Goal: Task Accomplishment & Management: Complete application form

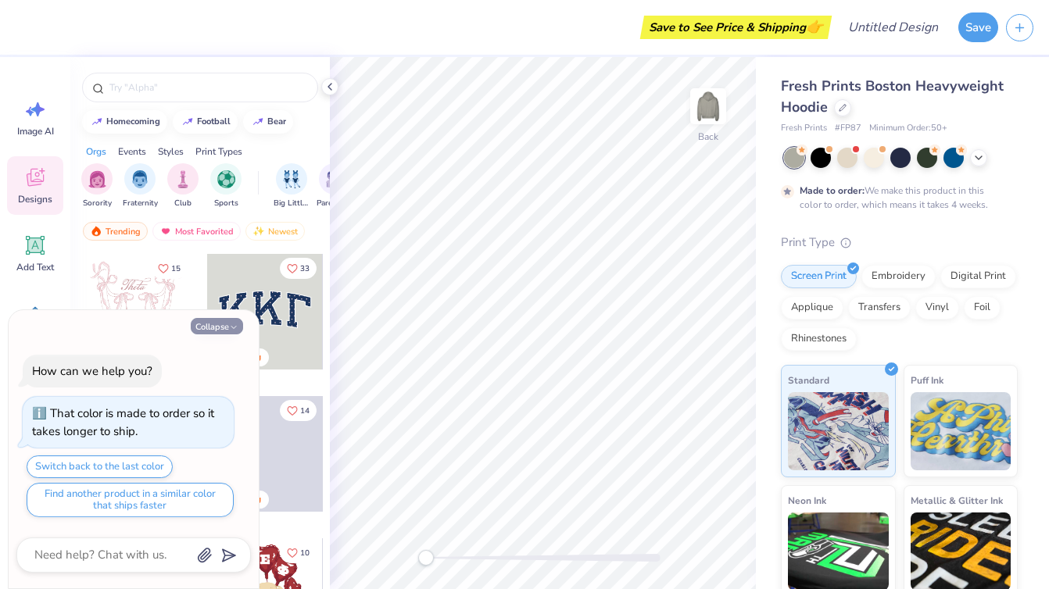
click at [227, 324] on button "Collapse" at bounding box center [217, 326] width 52 height 16
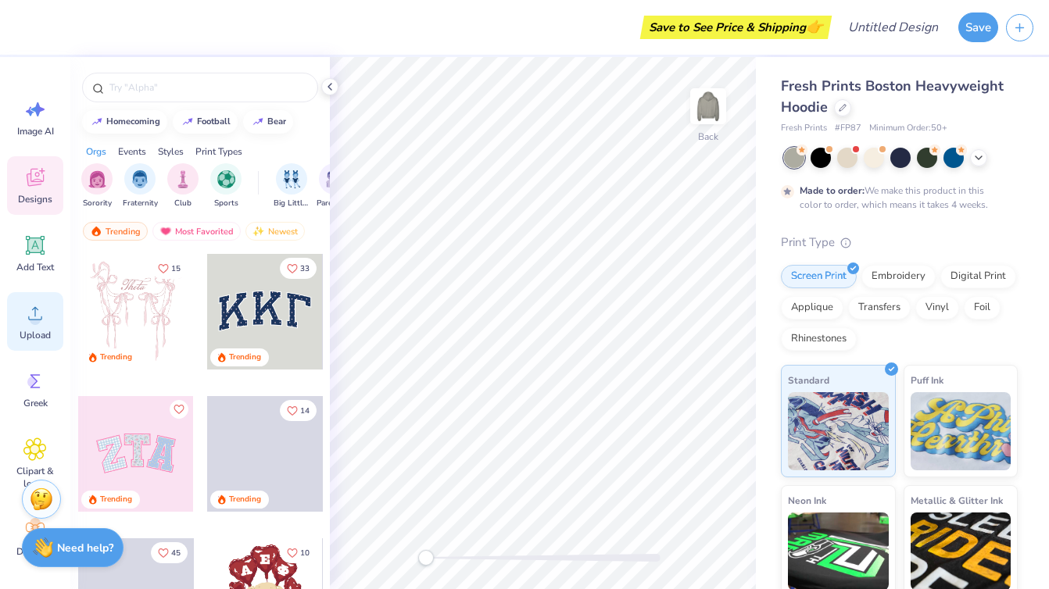
click at [27, 323] on icon at bounding box center [34, 313] width 23 height 23
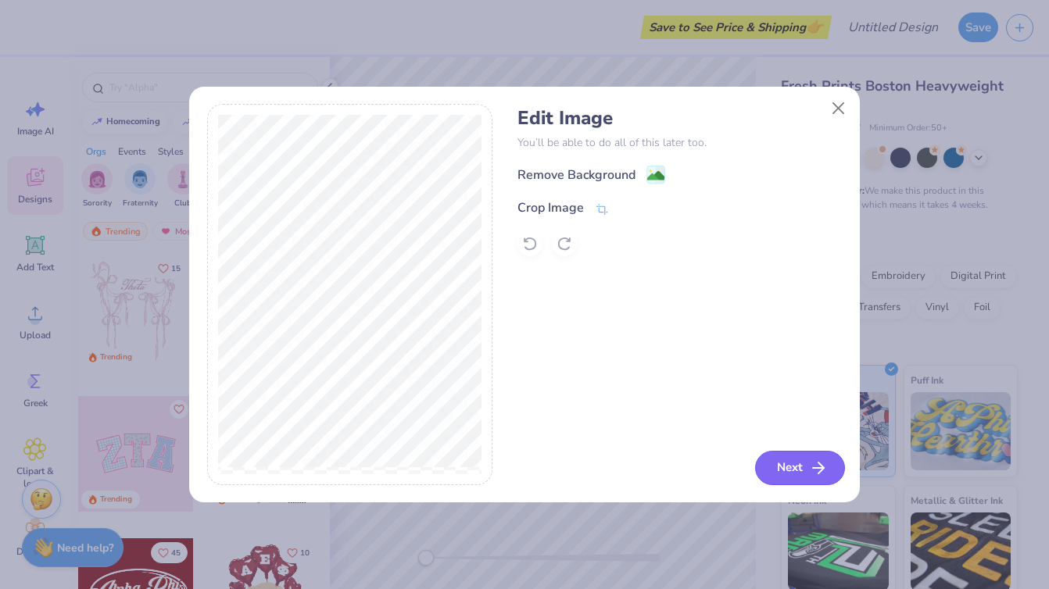
click at [815, 476] on icon "button" at bounding box center [818, 468] width 19 height 19
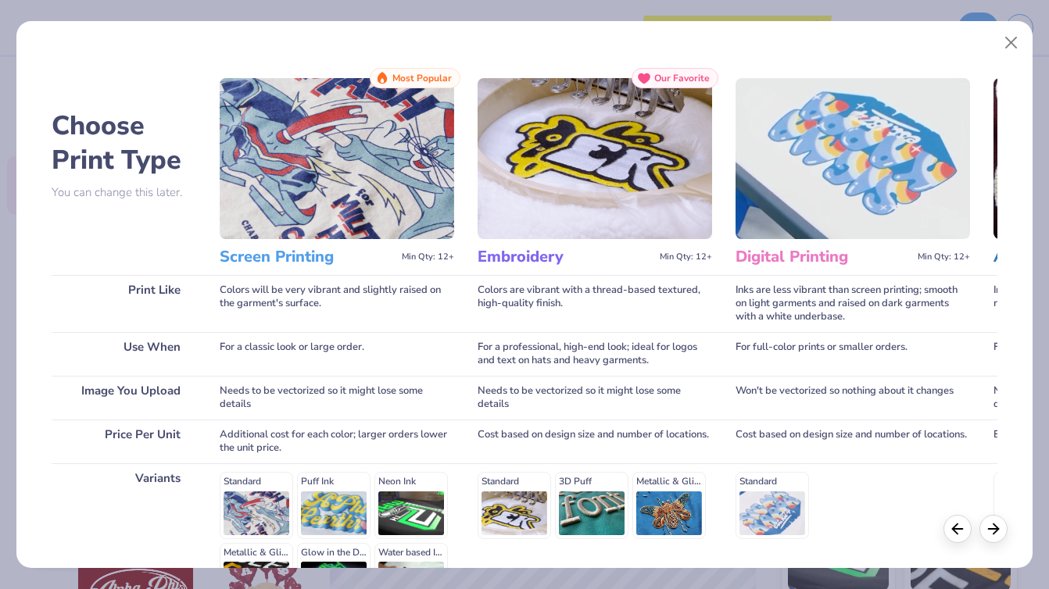
click at [388, 213] on img at bounding box center [337, 158] width 235 height 161
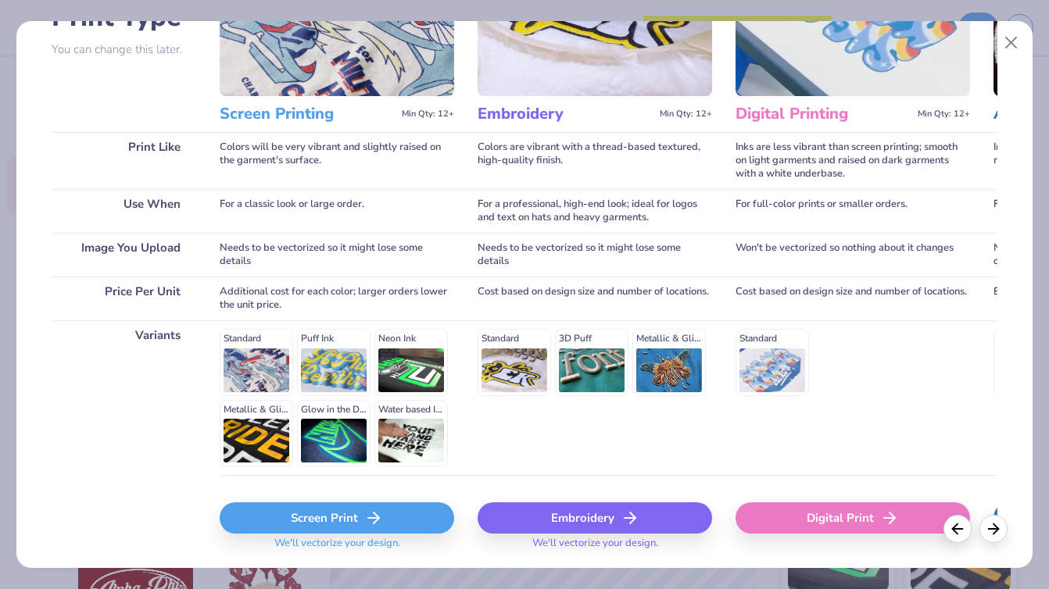
scroll to position [170, 0]
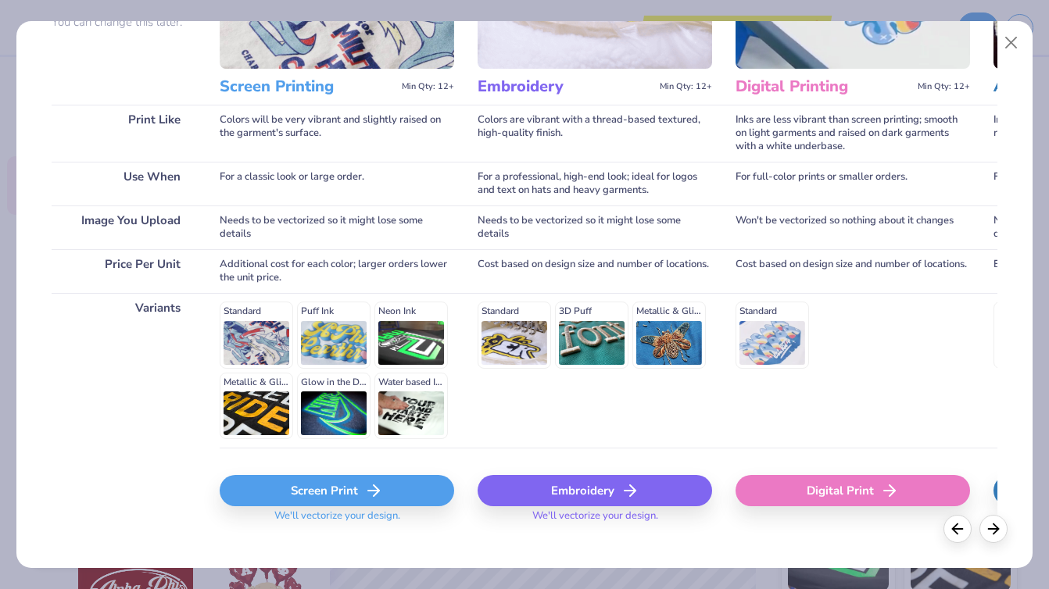
click at [403, 489] on div "Screen Print" at bounding box center [337, 490] width 235 height 31
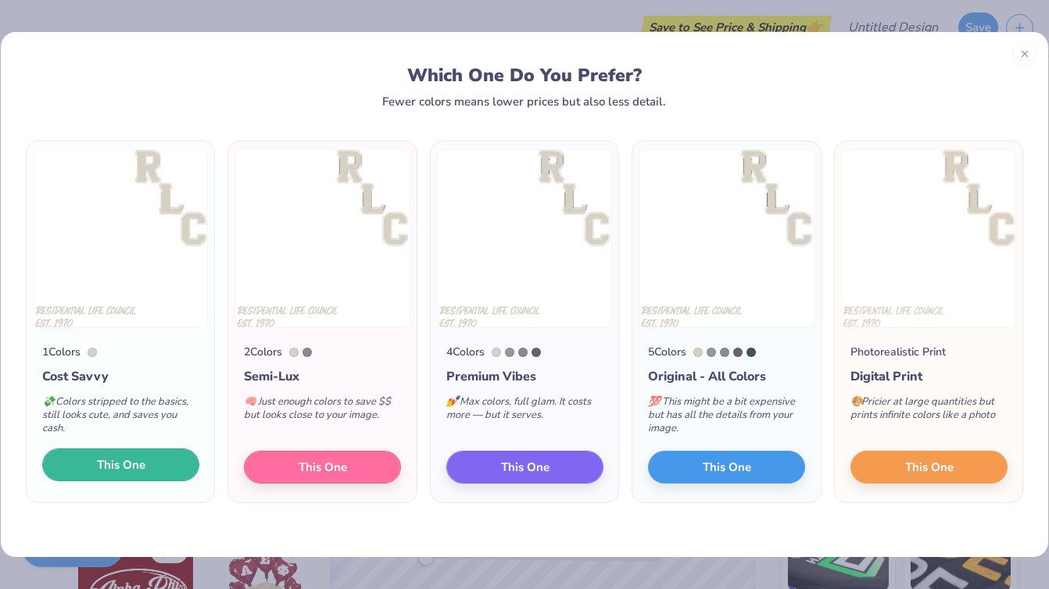
click at [156, 460] on button "This One" at bounding box center [120, 465] width 157 height 33
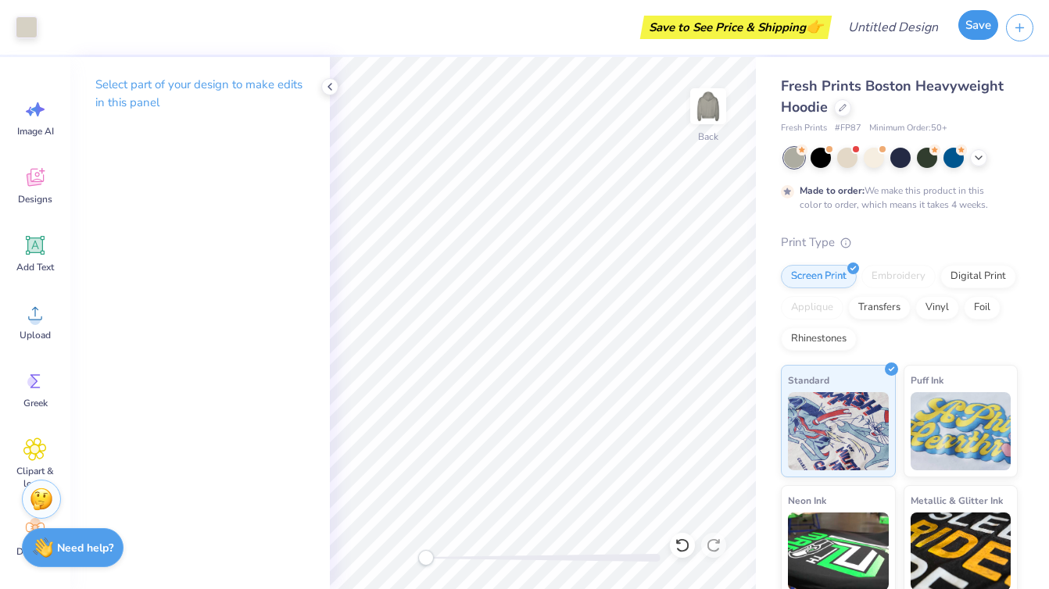
click at [963, 30] on button "Save" at bounding box center [978, 25] width 40 height 30
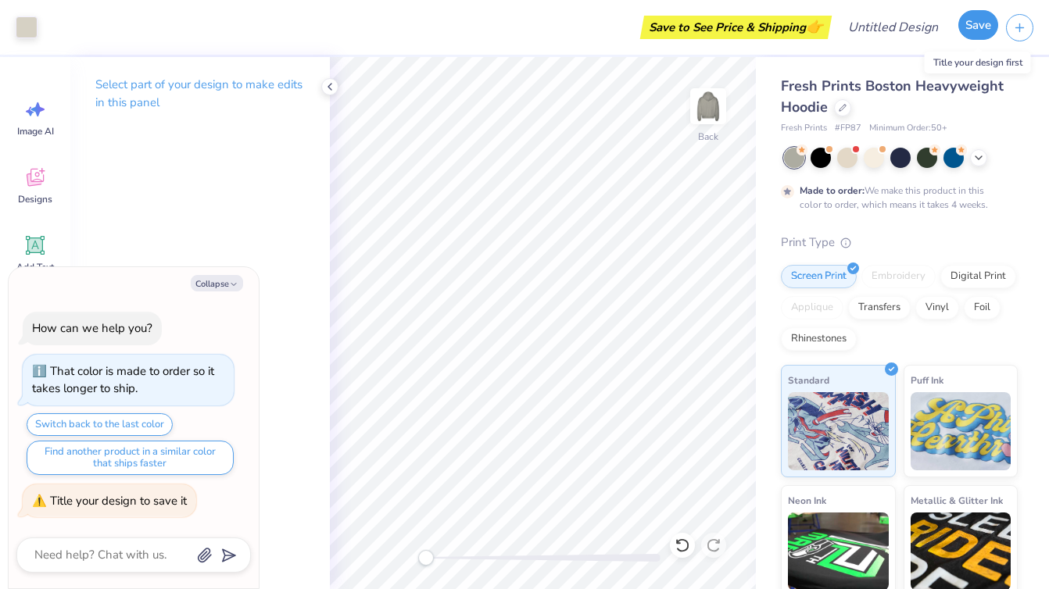
click at [975, 31] on button "Save" at bounding box center [978, 25] width 40 height 30
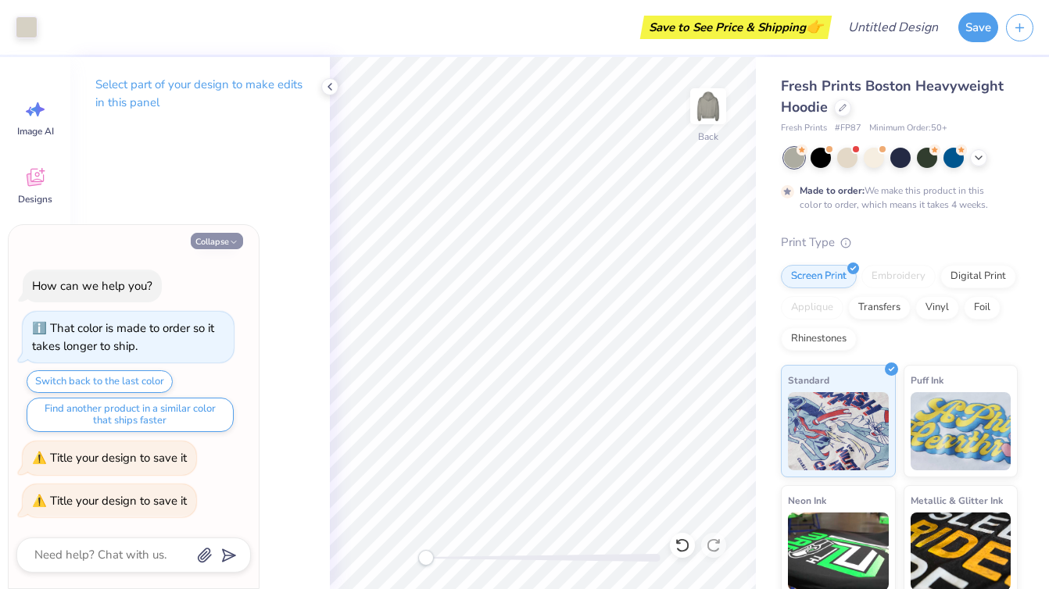
click at [215, 242] on button "Collapse" at bounding box center [217, 241] width 52 height 16
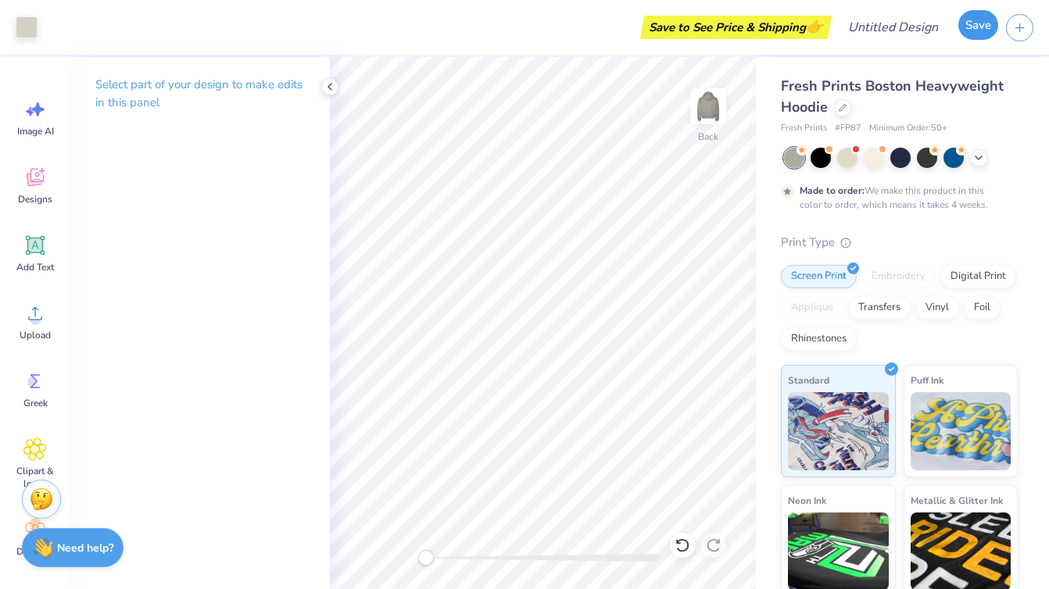
click at [983, 31] on button "Save" at bounding box center [978, 25] width 40 height 30
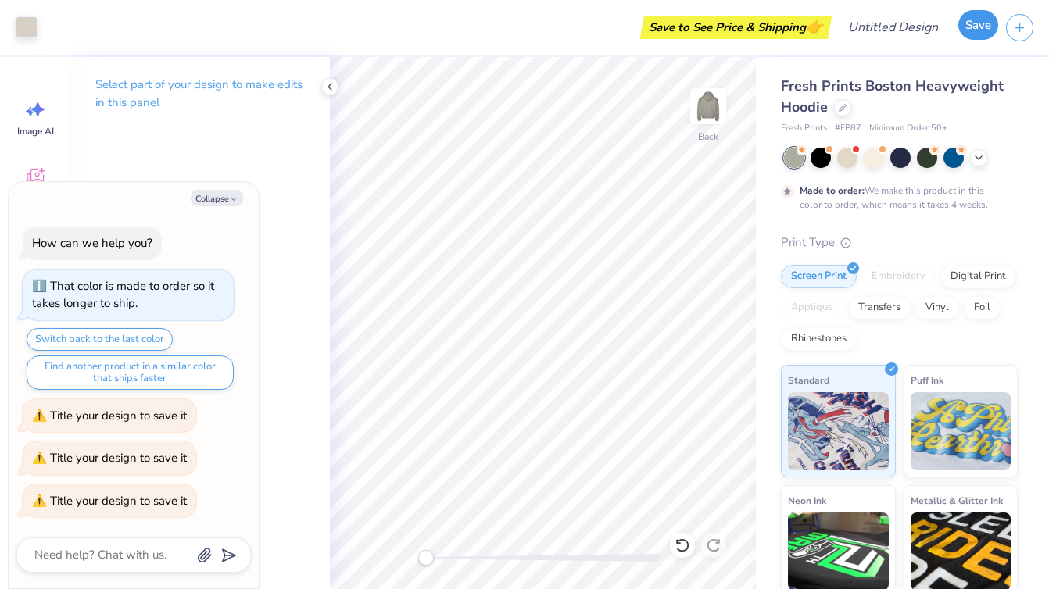
click at [983, 31] on button "Save" at bounding box center [978, 25] width 40 height 30
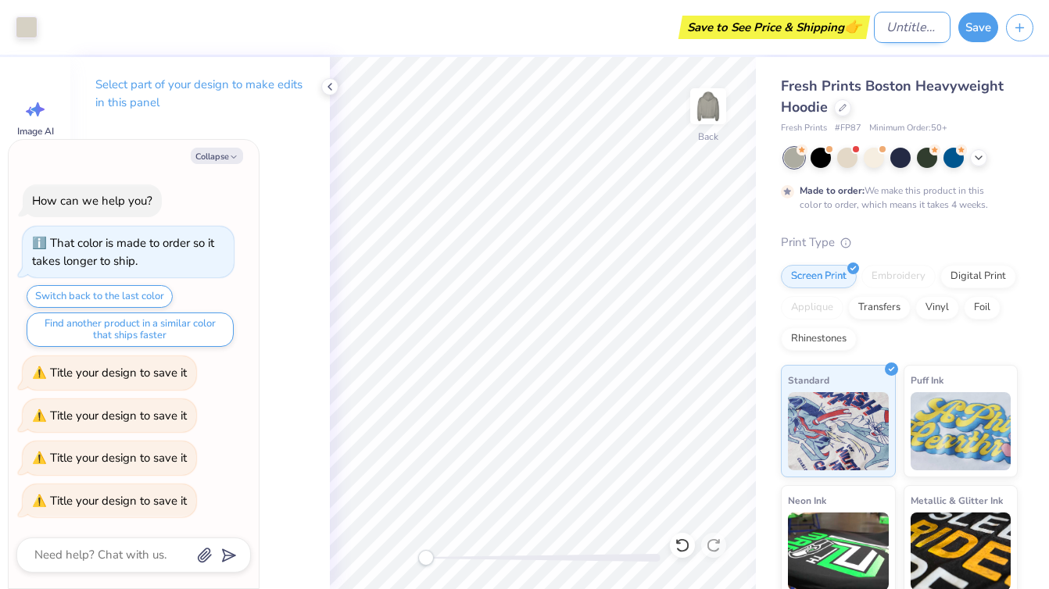
type textarea "x"
click at [877, 27] on input "Design Title" at bounding box center [912, 27] width 77 height 31
type input "R"
type textarea "x"
type input "RL"
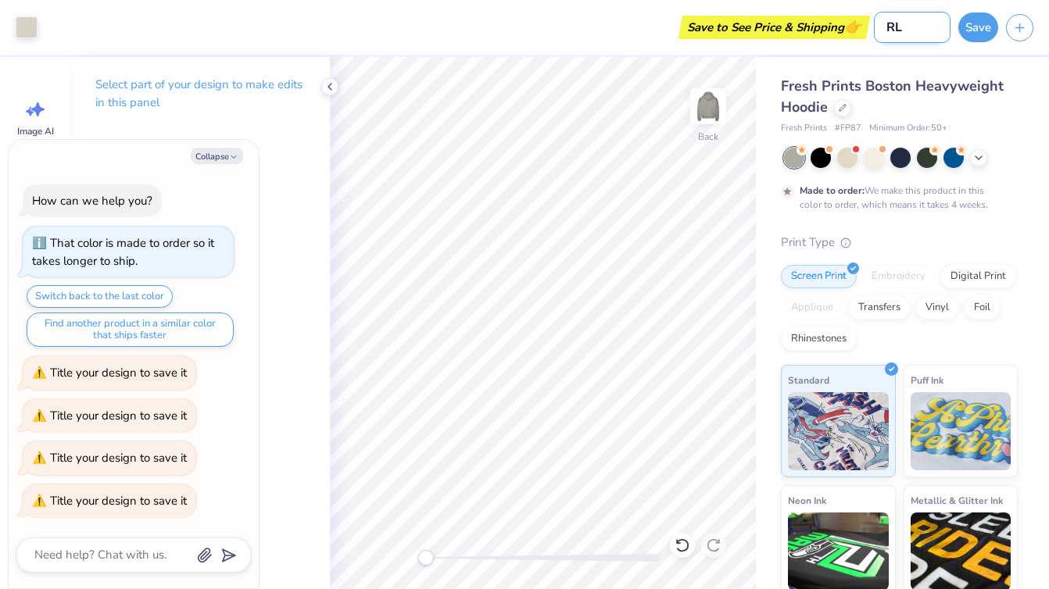
type textarea "x"
type input "RLC"
type textarea "x"
type input "RLC"
click at [981, 19] on button "Save" at bounding box center [978, 25] width 40 height 30
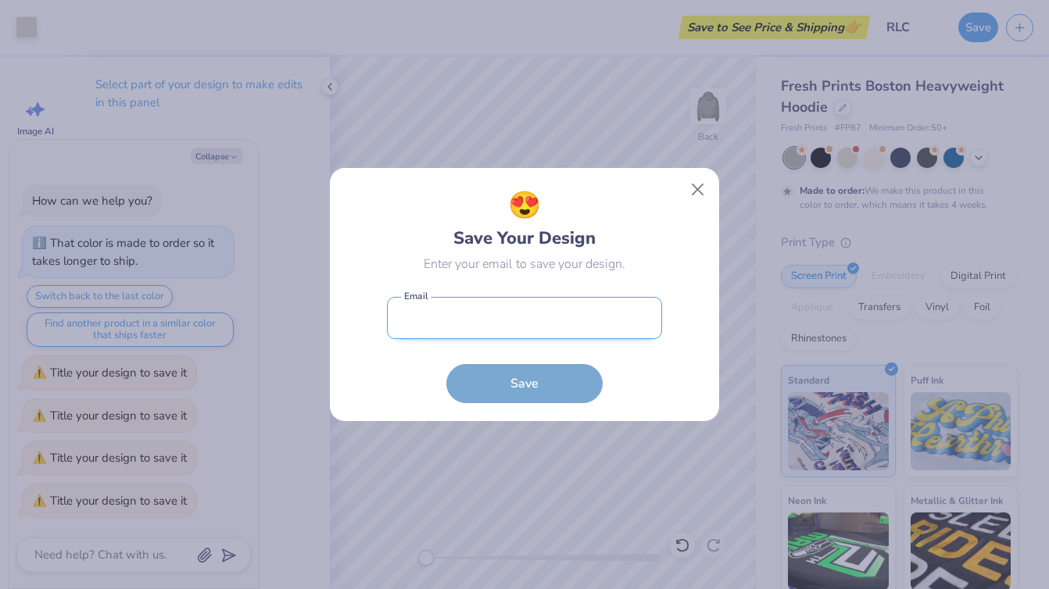
click at [482, 320] on input "email" at bounding box center [524, 318] width 275 height 43
type input "[EMAIL_ADDRESS][DOMAIN_NAME]"
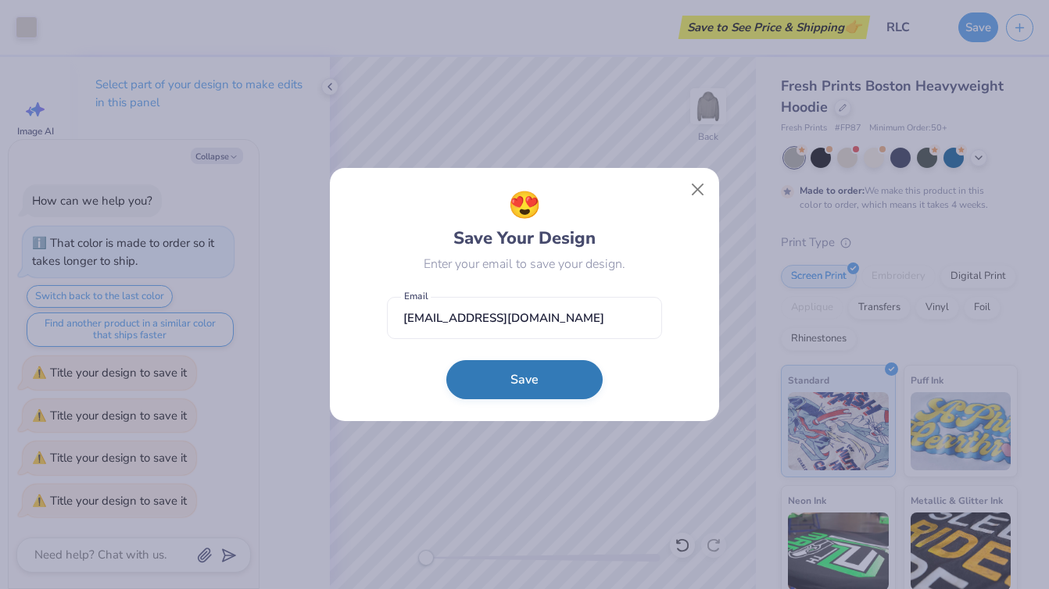
click at [529, 383] on button "Save" at bounding box center [524, 379] width 156 height 39
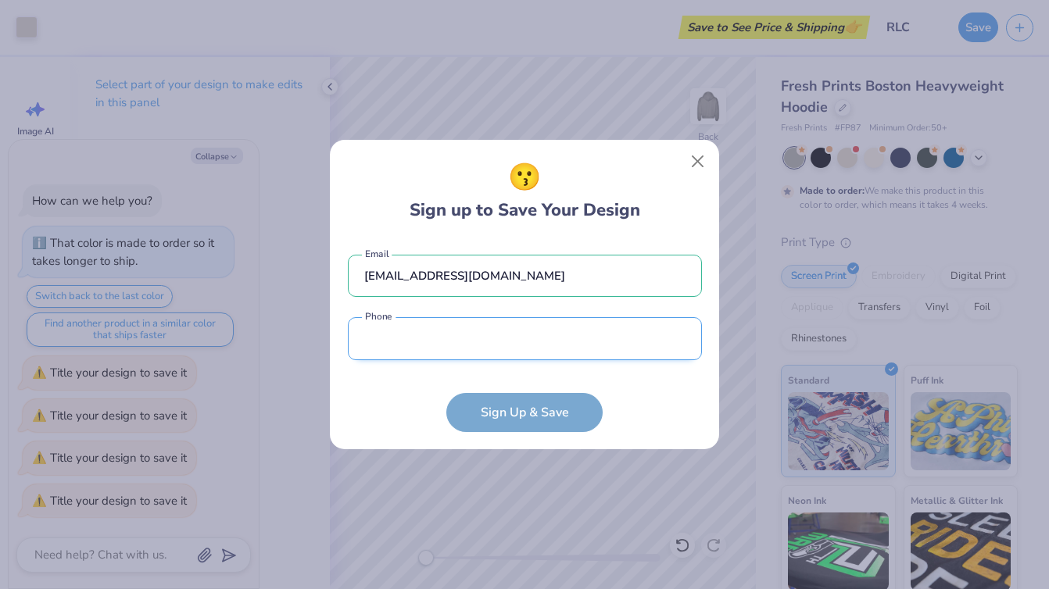
click at [495, 344] on input "tel" at bounding box center [525, 338] width 354 height 43
type input "[PHONE_NUMBER]"
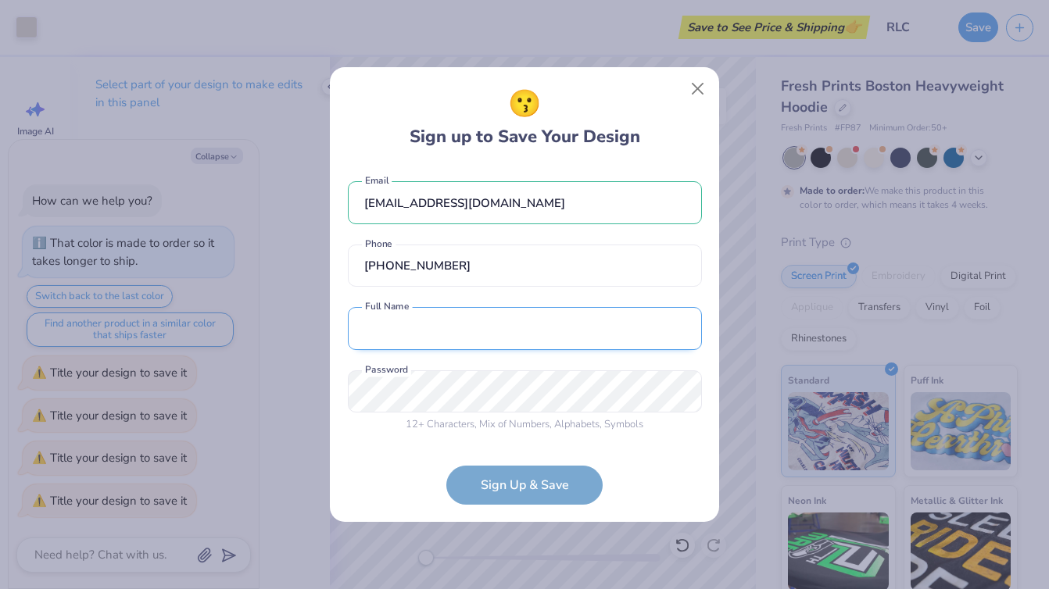
click at [461, 339] on input "text" at bounding box center [525, 328] width 354 height 43
type input "[DATE][PERSON_NAME]"
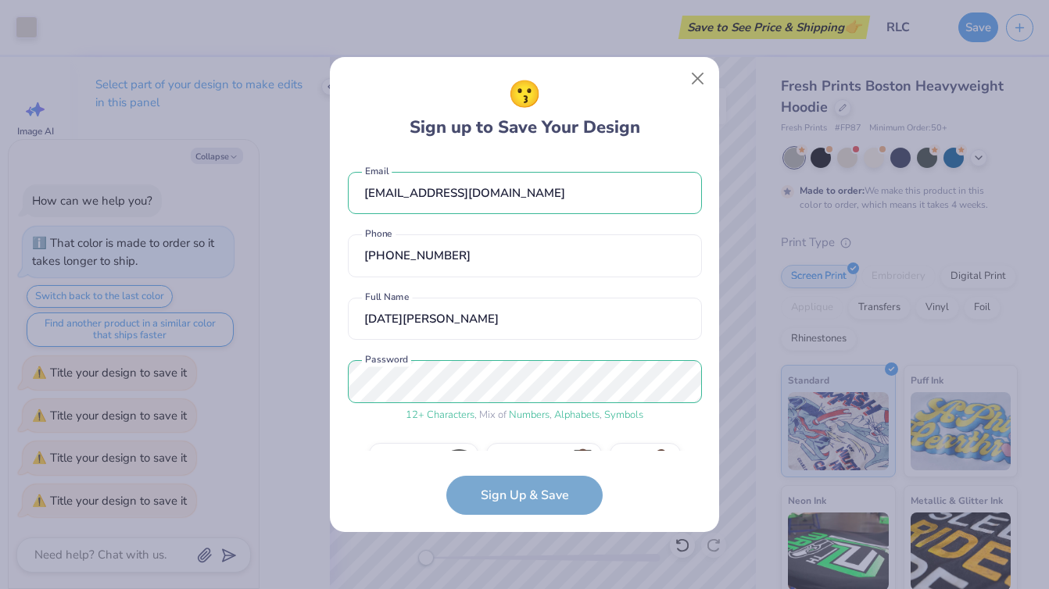
scroll to position [39, 0]
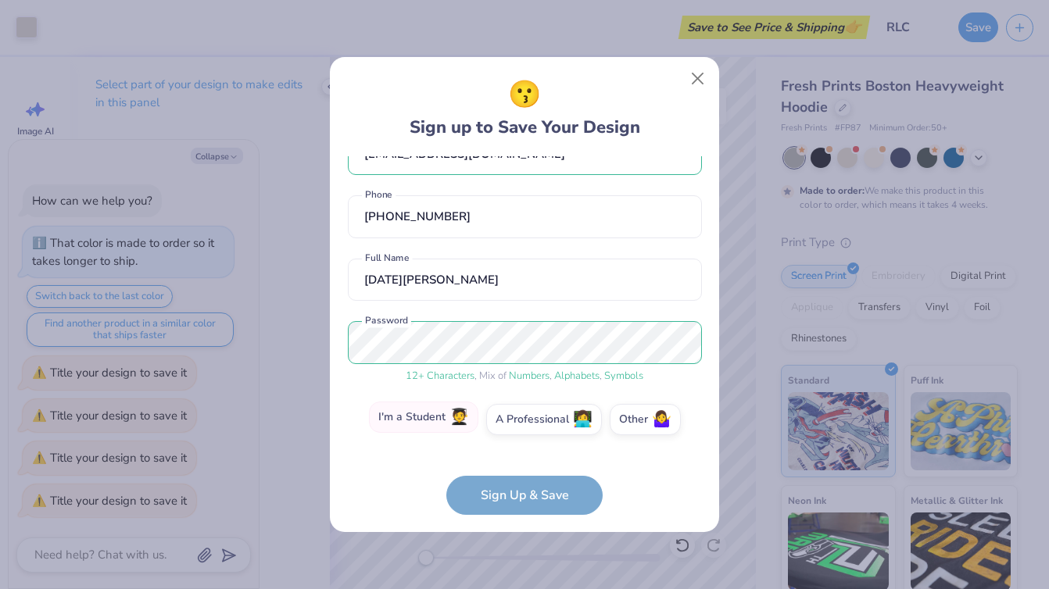
click at [437, 417] on label "I'm a Student 🧑‍🎓" at bounding box center [423, 417] width 109 height 31
click at [520, 458] on input "I'm a Student 🧑‍🎓" at bounding box center [525, 463] width 10 height 10
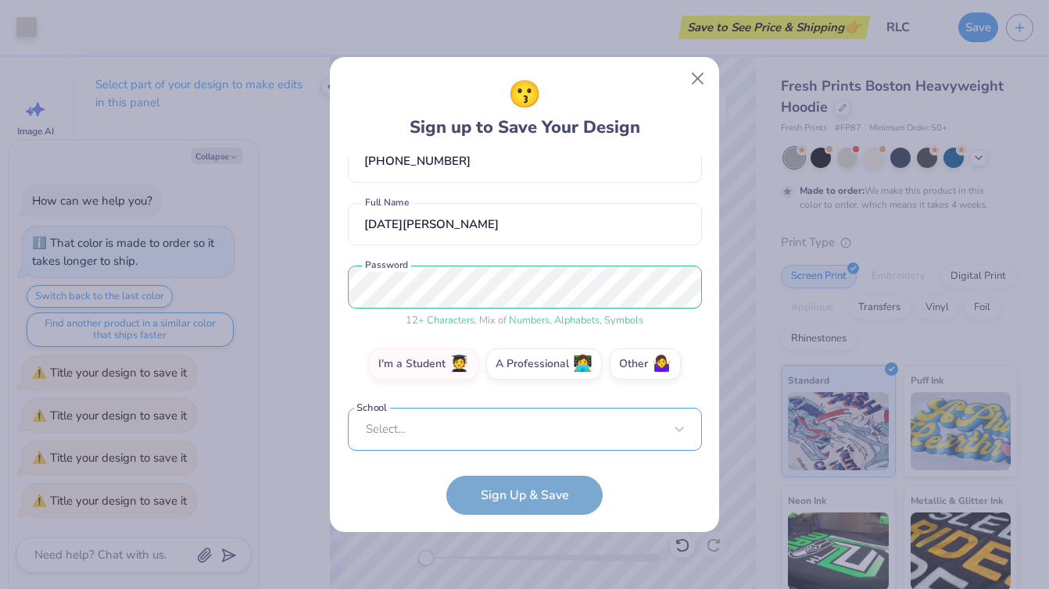
click at [446, 433] on div "Select..." at bounding box center [525, 429] width 354 height 43
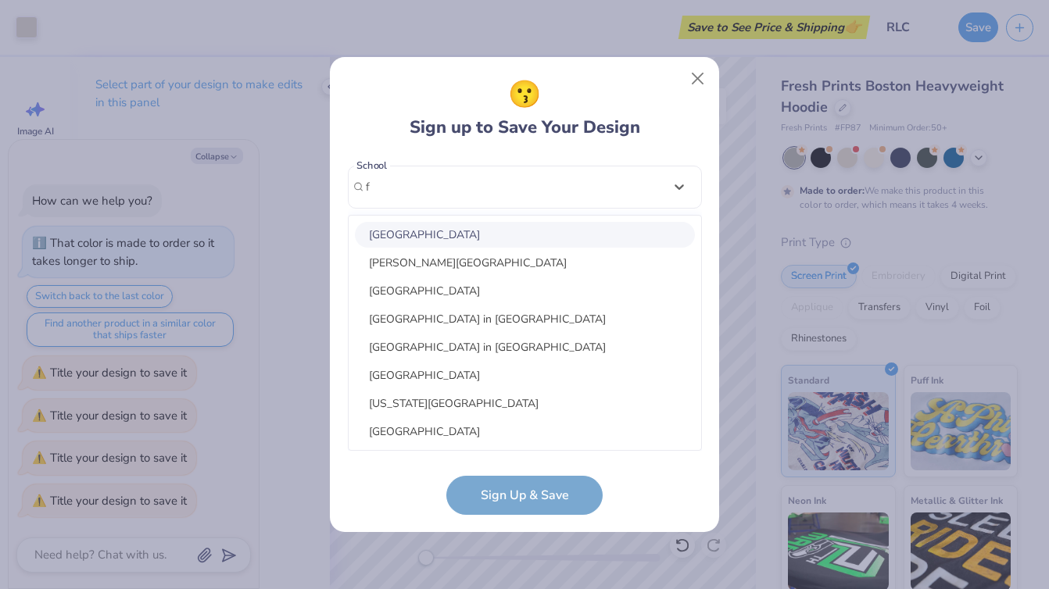
type input "f"
click at [499, 494] on form "[EMAIL_ADDRESS][DOMAIN_NAME] Email [PHONE_NUMBER] Phone [DATE][PERSON_NAME] Ful…" at bounding box center [525, 335] width 354 height 359
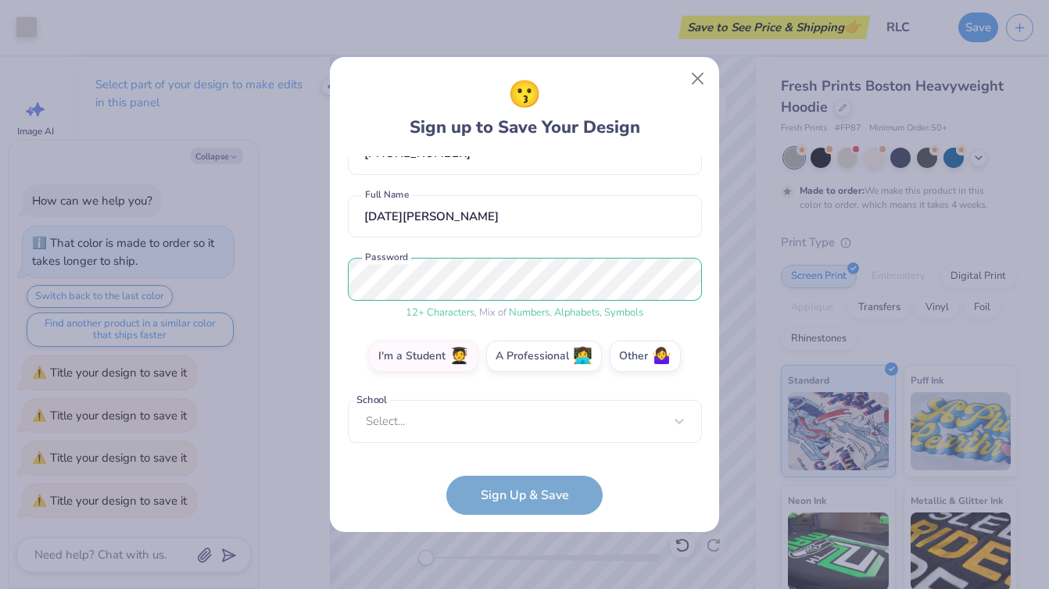
click at [522, 503] on form "[EMAIL_ADDRESS][DOMAIN_NAME] Email [PHONE_NUMBER] Phone [DATE][PERSON_NAME] Ful…" at bounding box center [525, 335] width 354 height 359
click at [541, 364] on label "A Professional 👩‍💻" at bounding box center [544, 354] width 116 height 31
click at [530, 458] on input "A Professional 👩‍💻" at bounding box center [525, 463] width 10 height 10
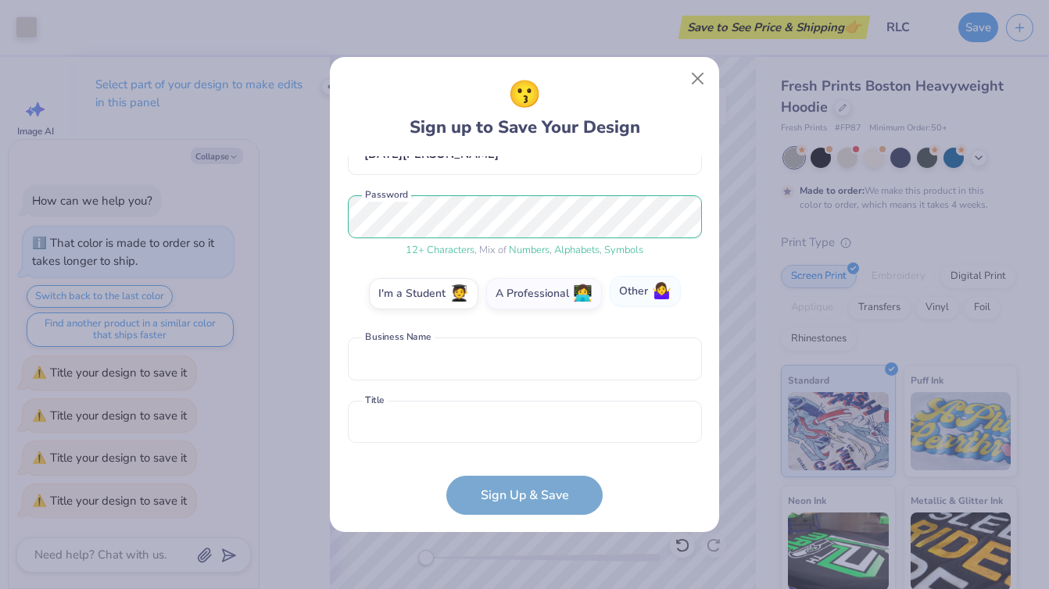
click at [635, 292] on label "Other 🤷‍♀️" at bounding box center [645, 291] width 71 height 31
click at [530, 458] on input "Other 🤷‍♀️" at bounding box center [525, 463] width 10 height 10
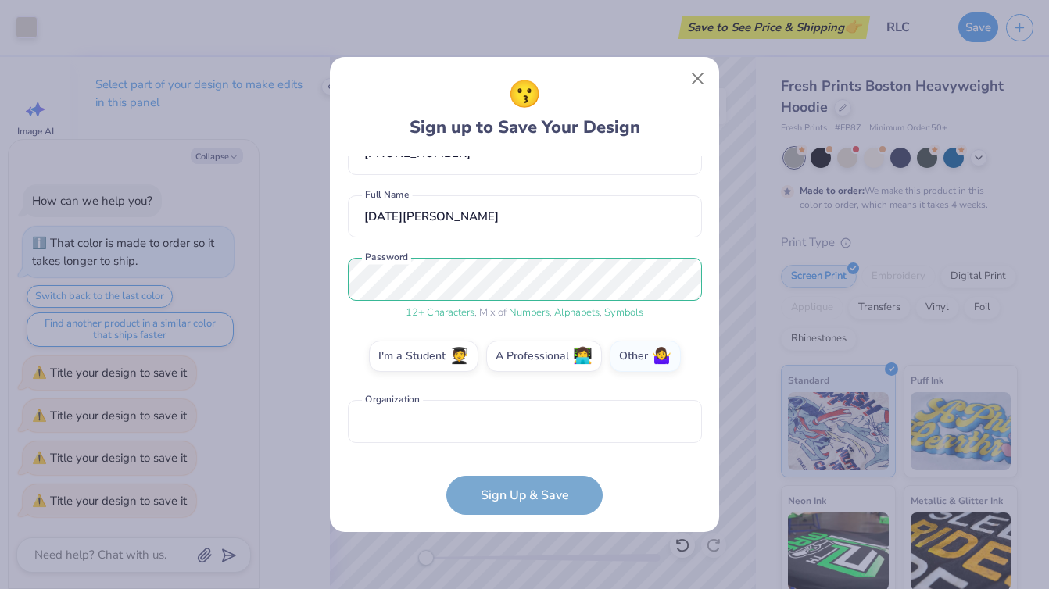
click at [501, 491] on form "[EMAIL_ADDRESS][DOMAIN_NAME] Email [PHONE_NUMBER] Phone [DATE][PERSON_NAME] Ful…" at bounding box center [525, 335] width 354 height 359
click at [411, 356] on label "I'm a Student 🧑‍🎓" at bounding box center [423, 354] width 109 height 31
click at [520, 458] on input "I'm a Student 🧑‍🎓" at bounding box center [525, 463] width 10 height 10
click at [410, 410] on div "Select..." at bounding box center [525, 421] width 354 height 43
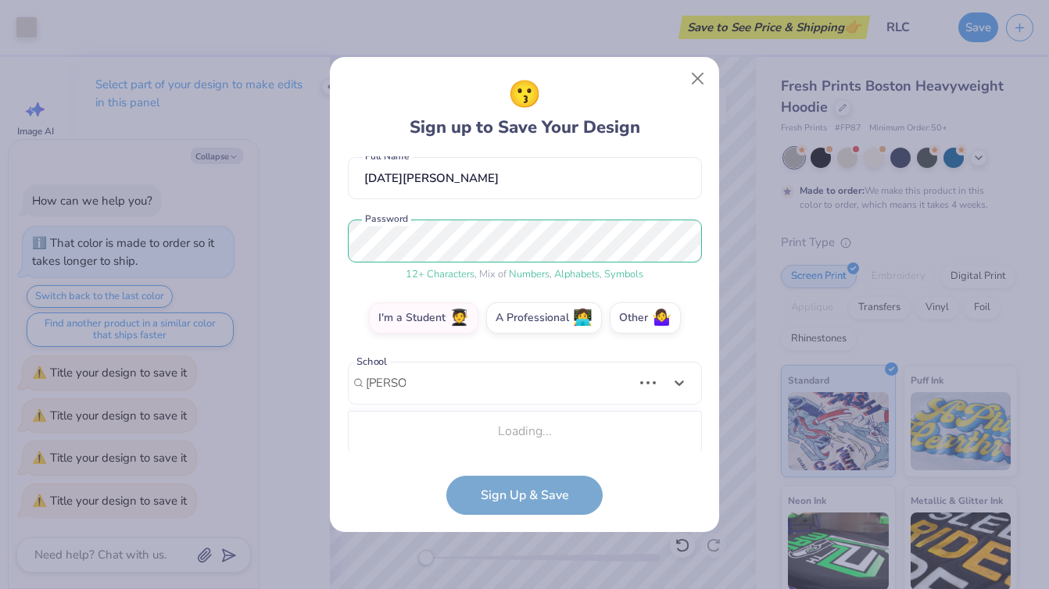
scroll to position [337, 0]
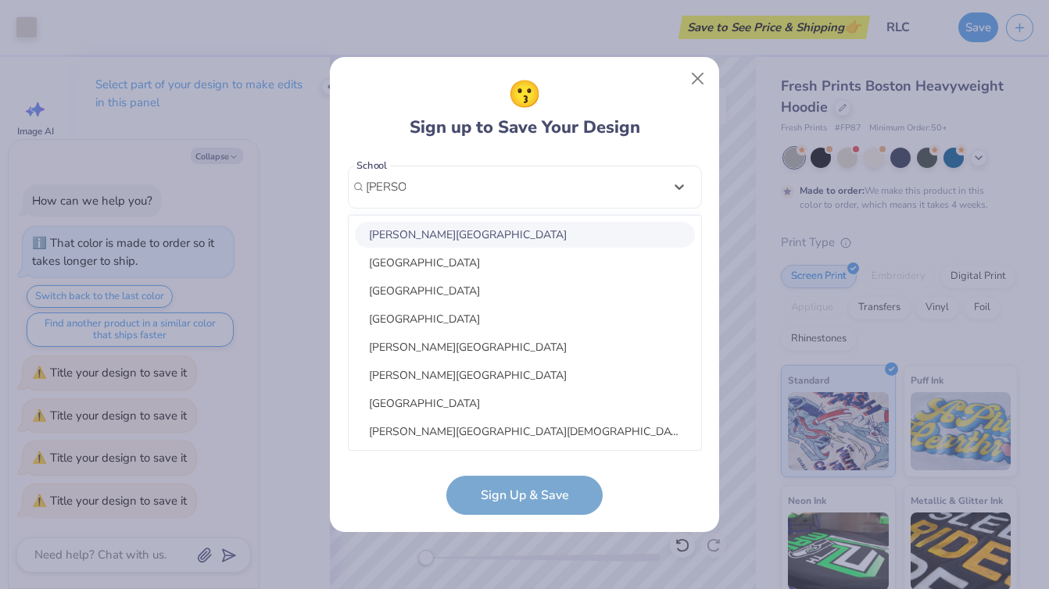
click at [397, 233] on div "[PERSON_NAME][GEOGRAPHIC_DATA]" at bounding box center [525, 235] width 340 height 26
type input "[PERSON_NAME]"
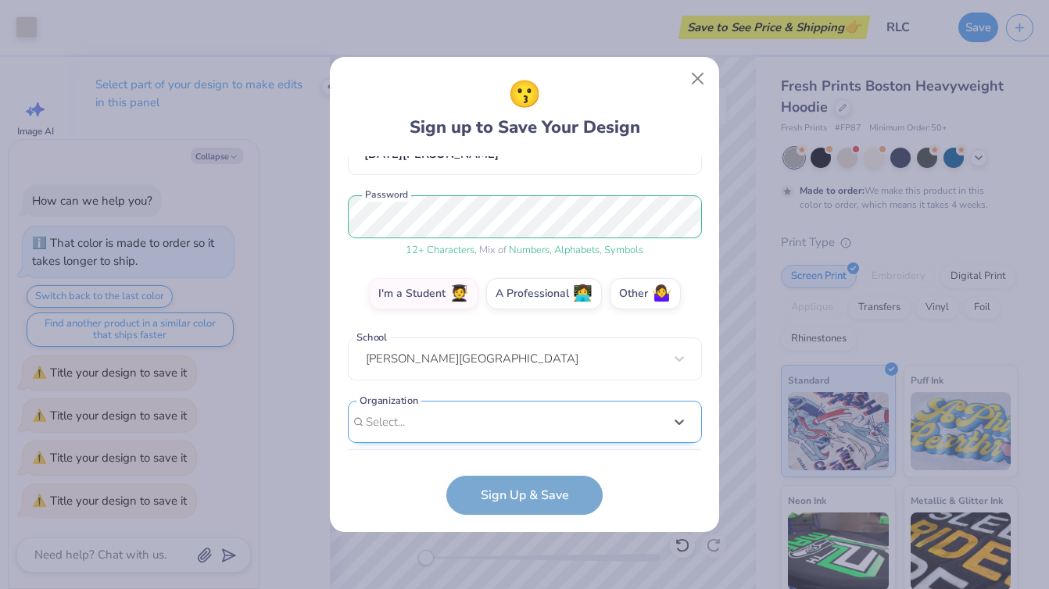
scroll to position [399, 0]
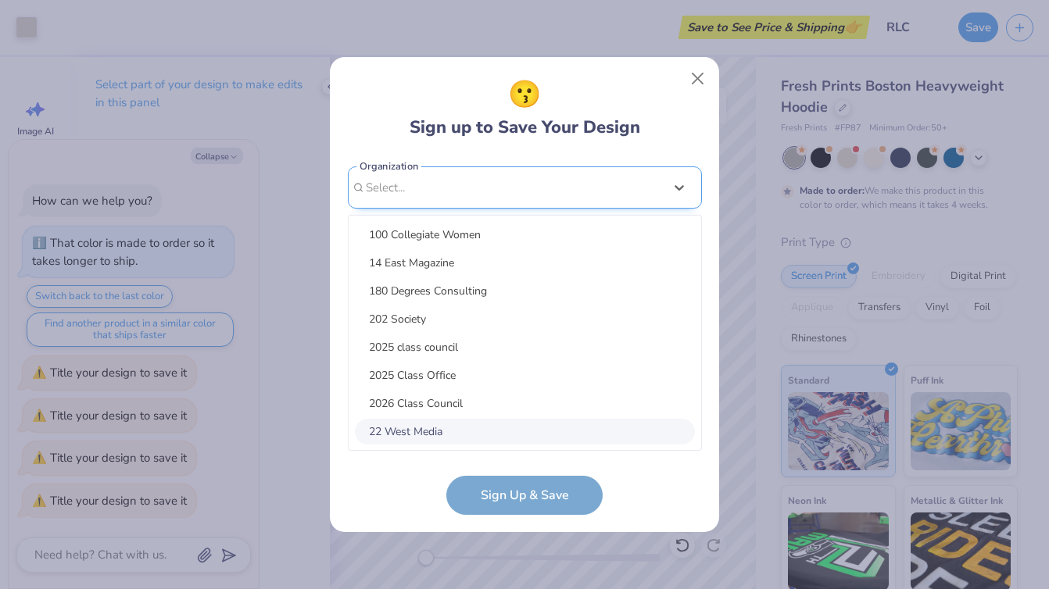
click at [452, 424] on div "option focused, 8 of 15. 15 results available. Use Up and Down to choose option…" at bounding box center [525, 309] width 354 height 285
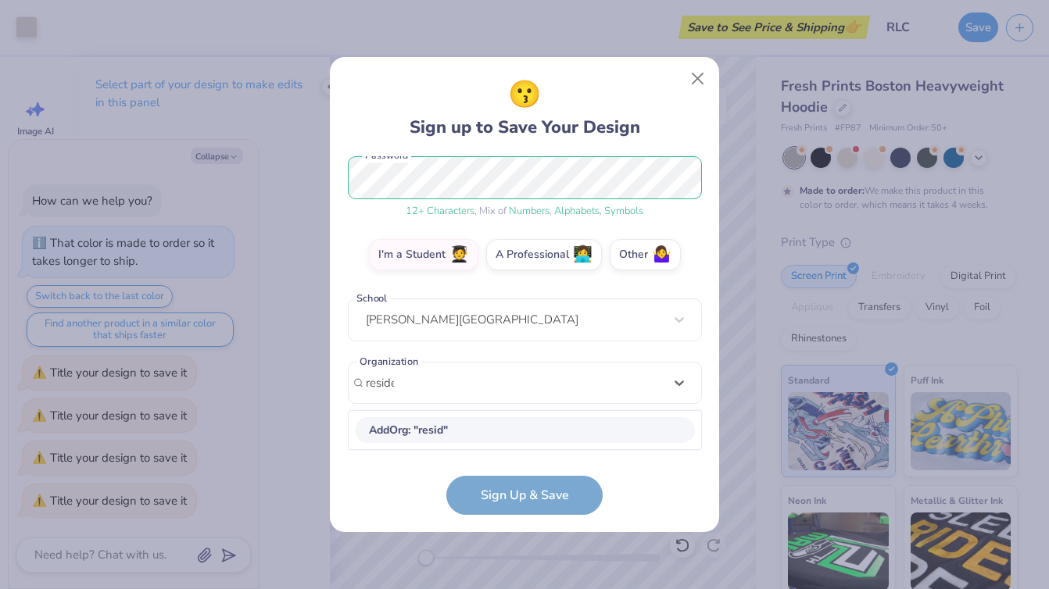
scroll to position [203, 0]
type input "residential life council"
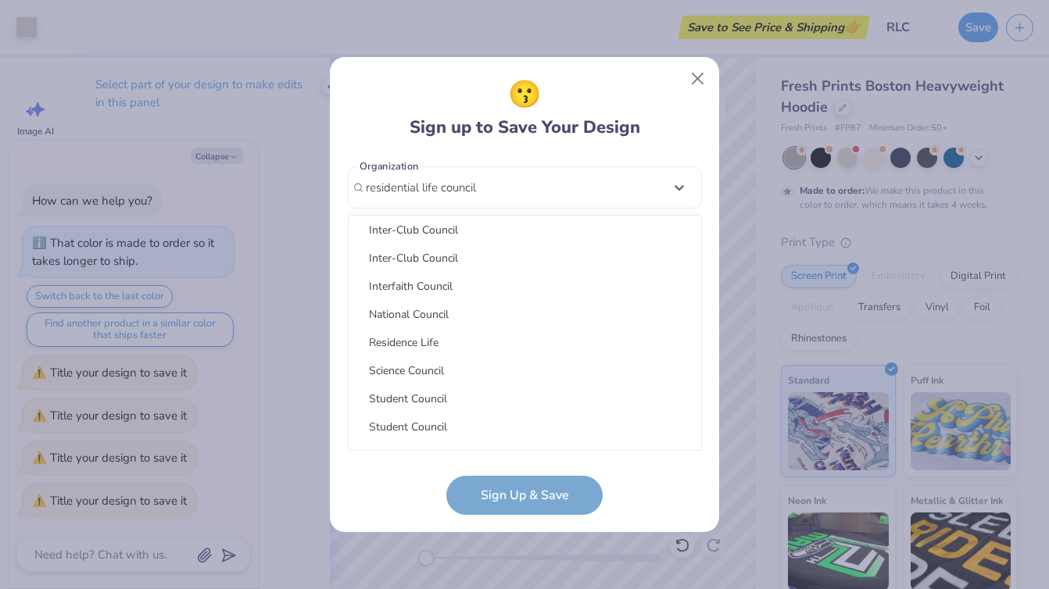
scroll to position [164, 0]
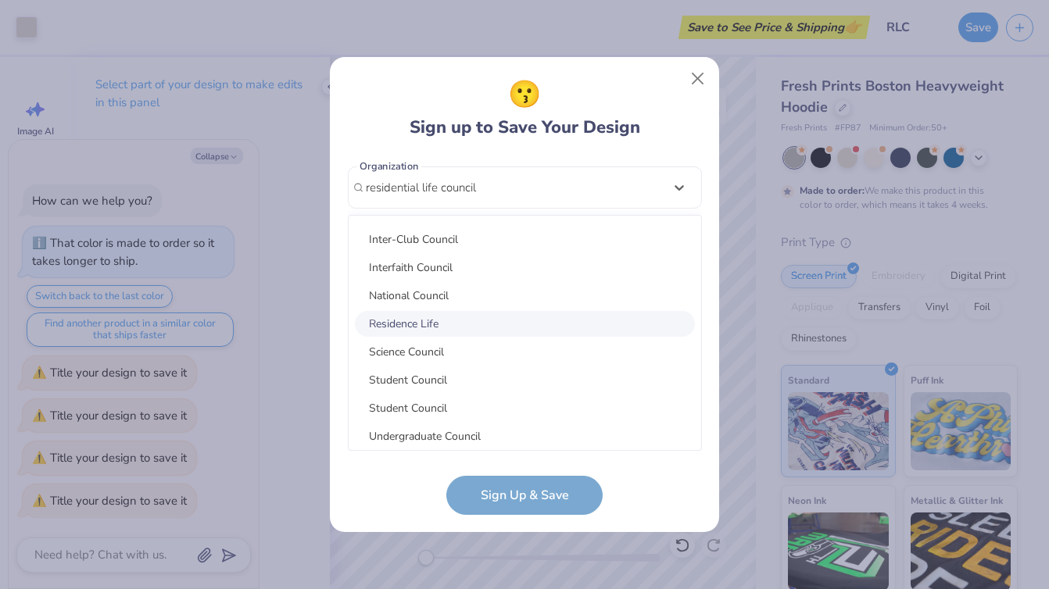
click at [399, 324] on div "Residence Life" at bounding box center [525, 324] width 340 height 26
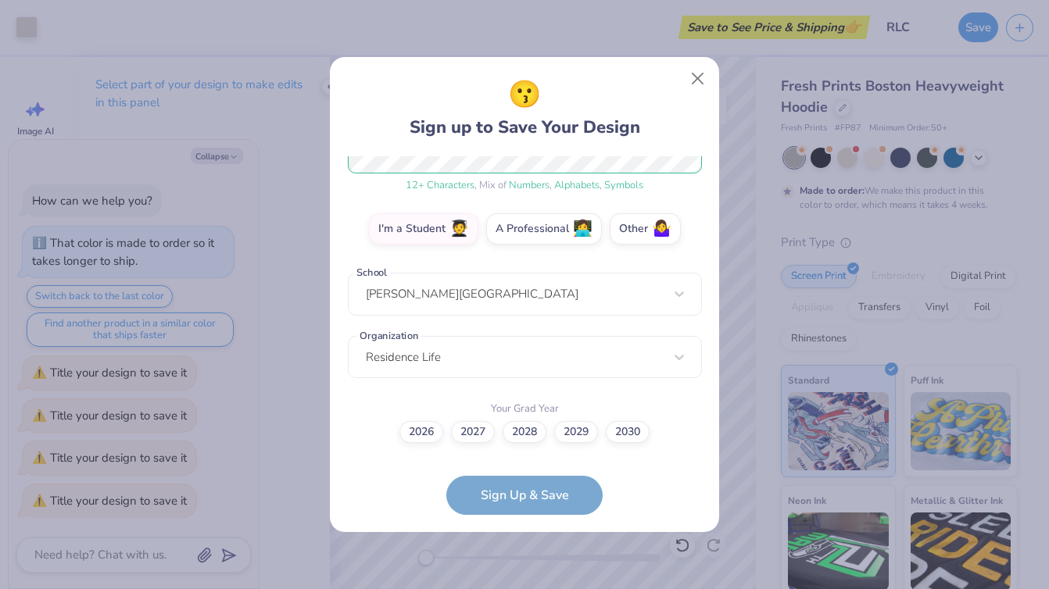
scroll to position [229, 0]
click at [475, 432] on label "2027" at bounding box center [473, 431] width 44 height 22
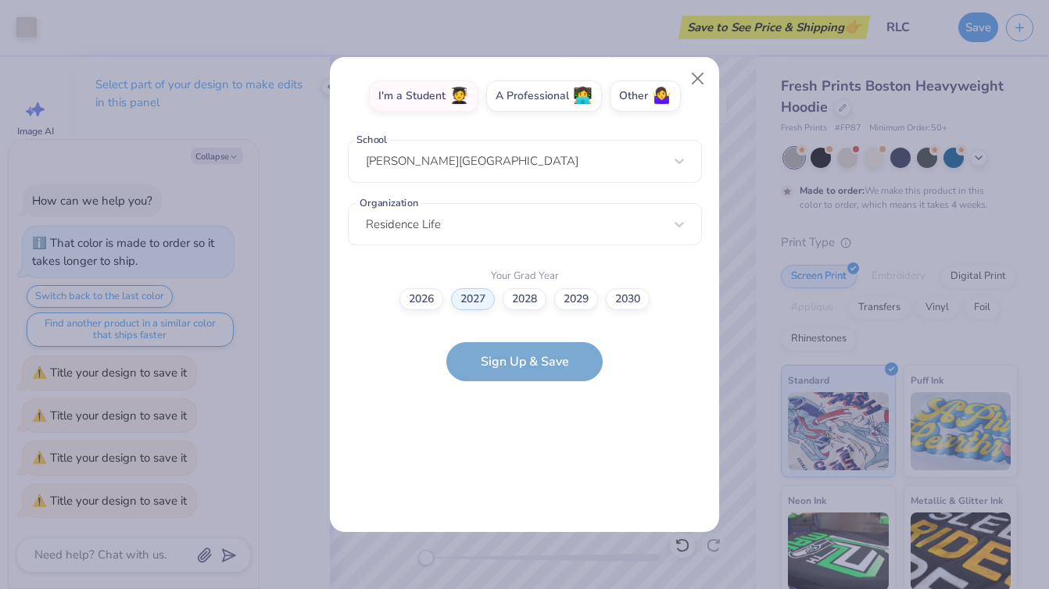
scroll to position [0, 0]
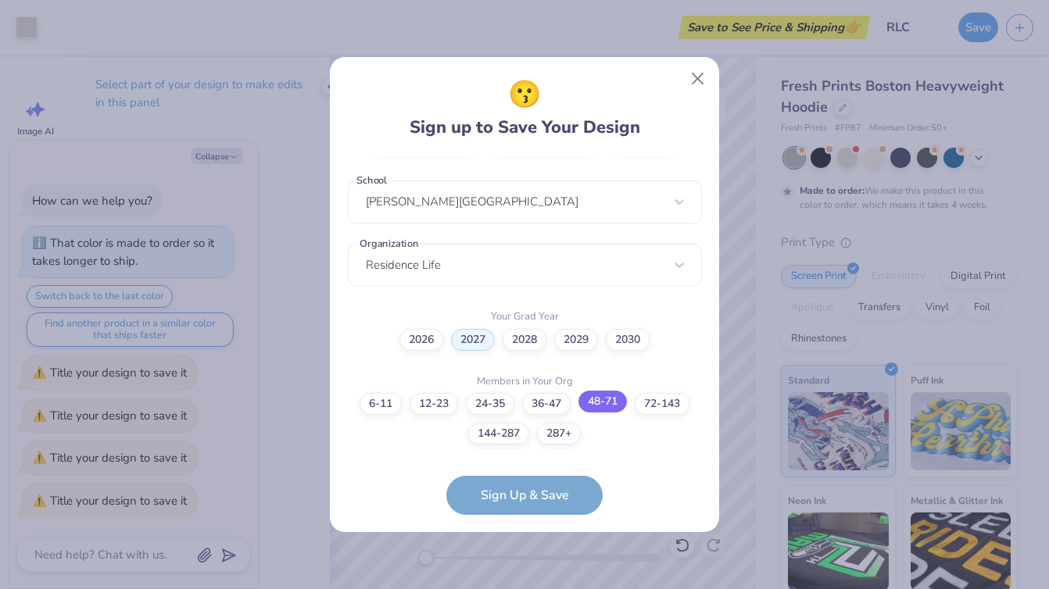
click at [604, 405] on label "48-71" at bounding box center [603, 402] width 48 height 22
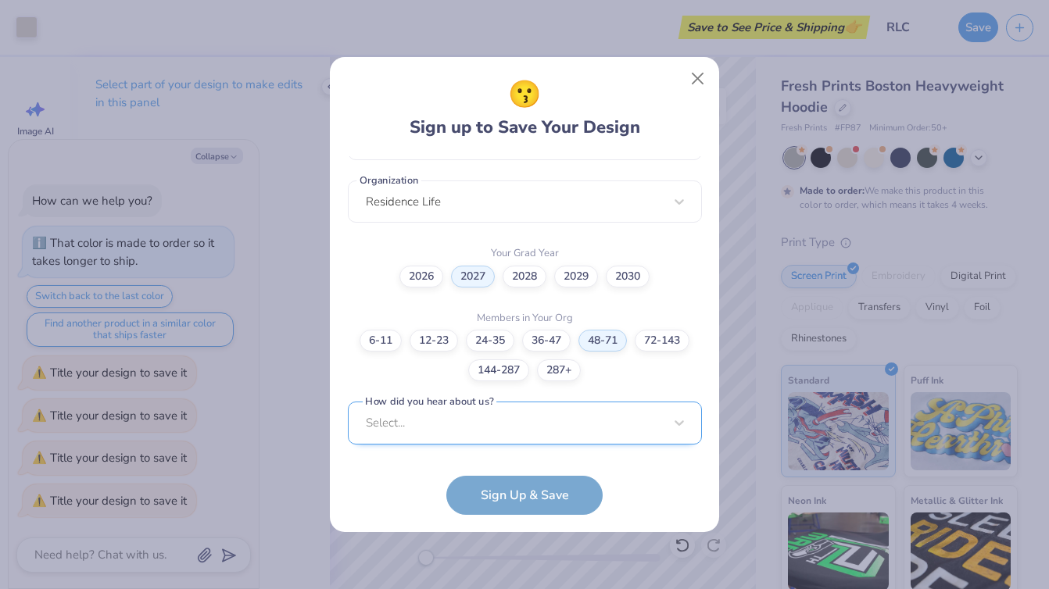
click at [504, 422] on div "Select..." at bounding box center [525, 423] width 354 height 43
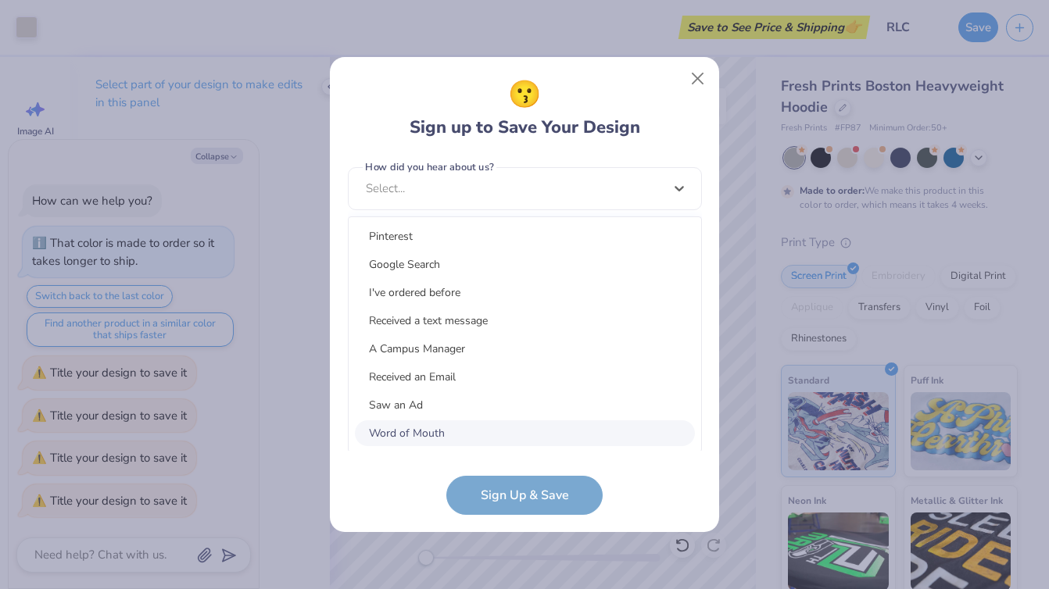
click at [467, 424] on div "Word of Mouth" at bounding box center [525, 434] width 340 height 26
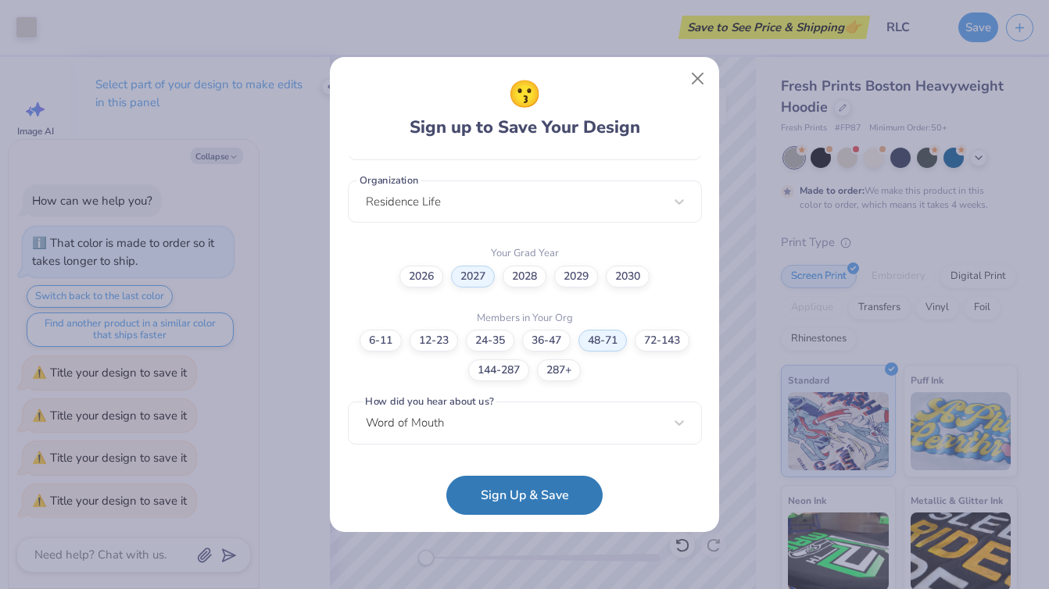
click at [510, 486] on button "Sign Up & Save" at bounding box center [524, 495] width 156 height 39
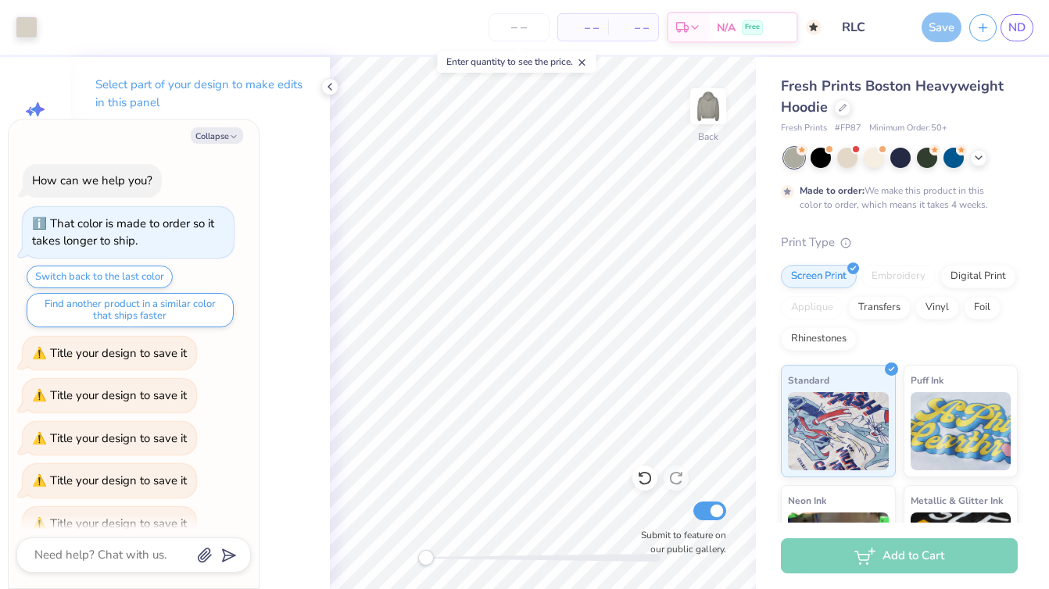
scroll to position [23, 0]
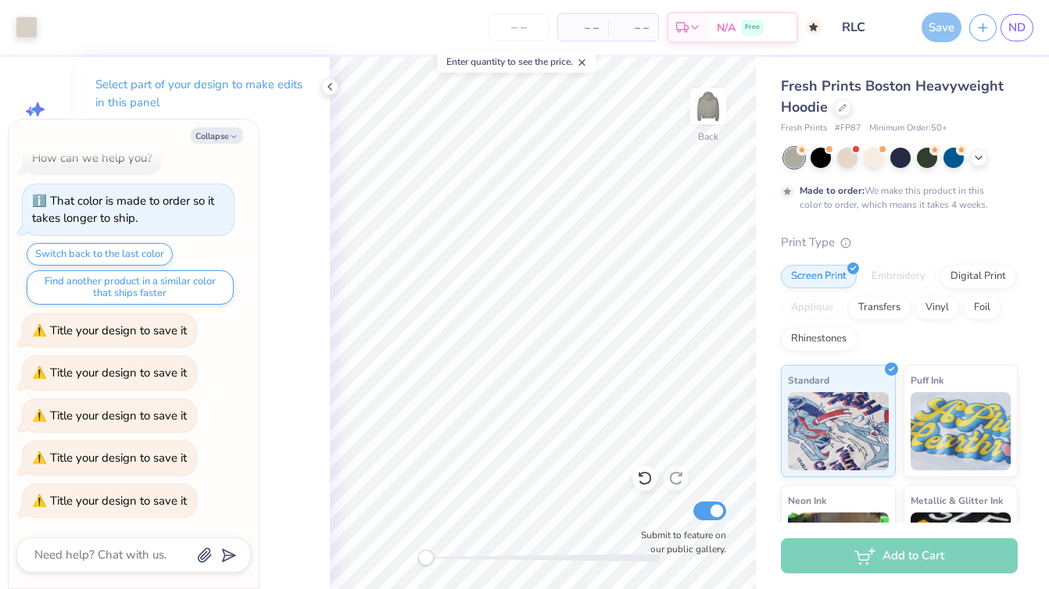
type textarea "x"
click at [945, 24] on div "Save" at bounding box center [942, 28] width 40 height 30
click at [936, 27] on div "Save" at bounding box center [942, 28] width 40 height 30
click at [691, 30] on icon at bounding box center [695, 29] width 13 height 13
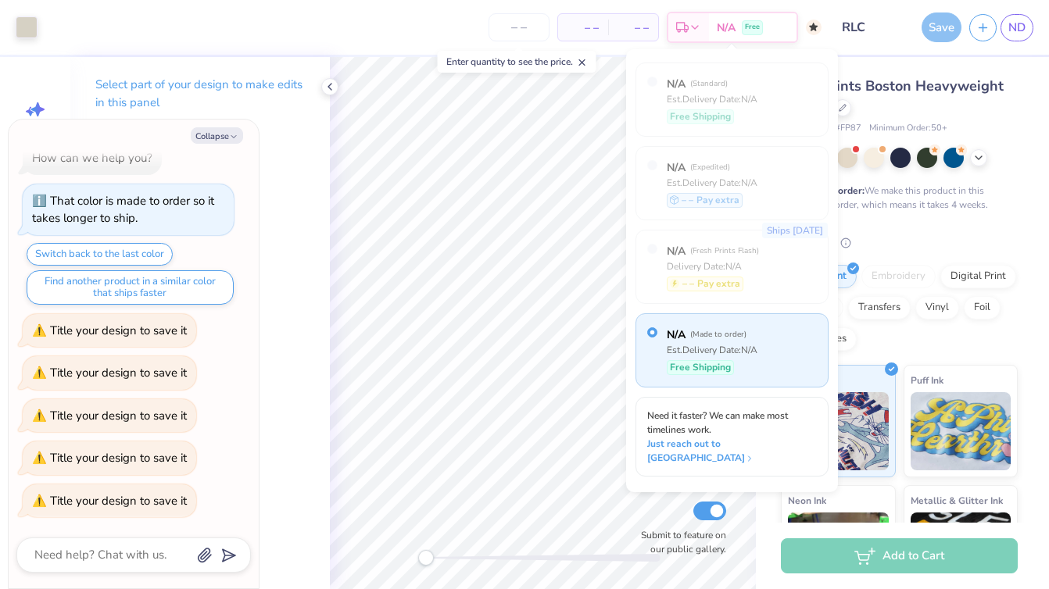
click at [590, 25] on span "– –" at bounding box center [583, 28] width 31 height 16
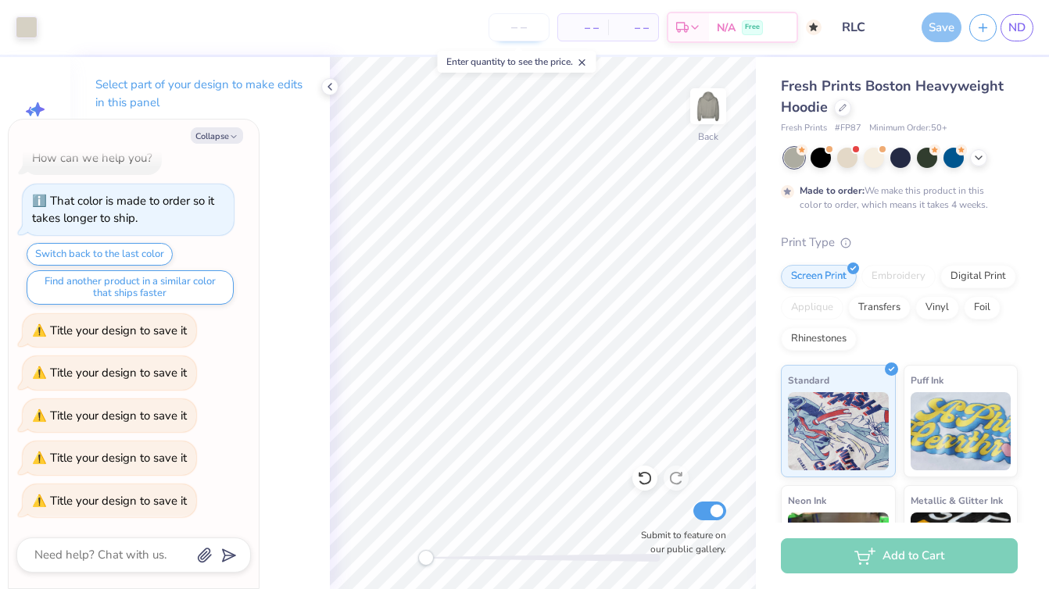
click at [523, 23] on input "number" at bounding box center [519, 27] width 61 height 28
type input "60"
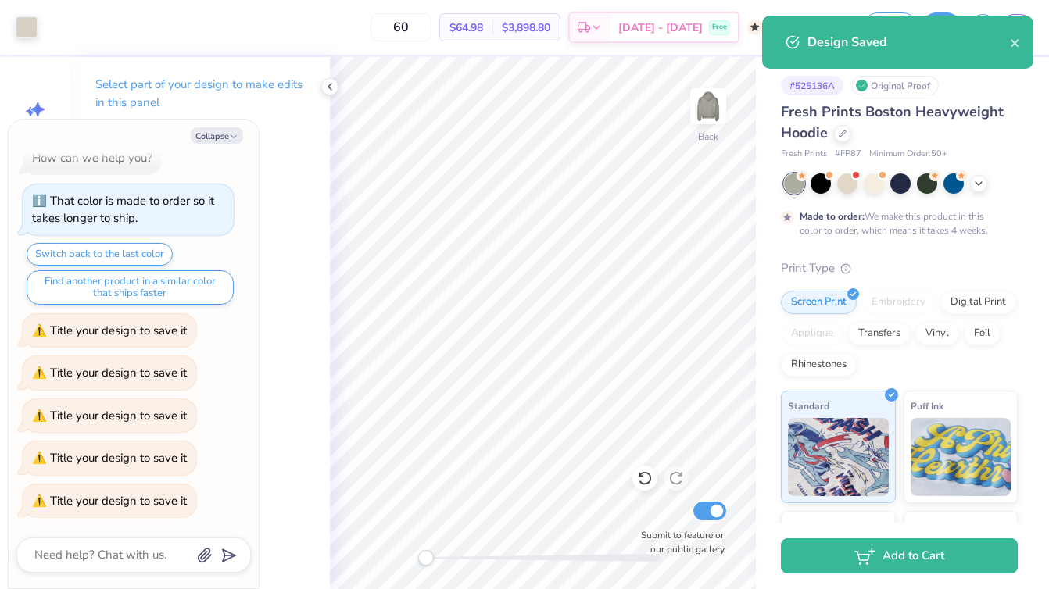
type textarea "x"
